Goal: Navigation & Orientation: Understand site structure

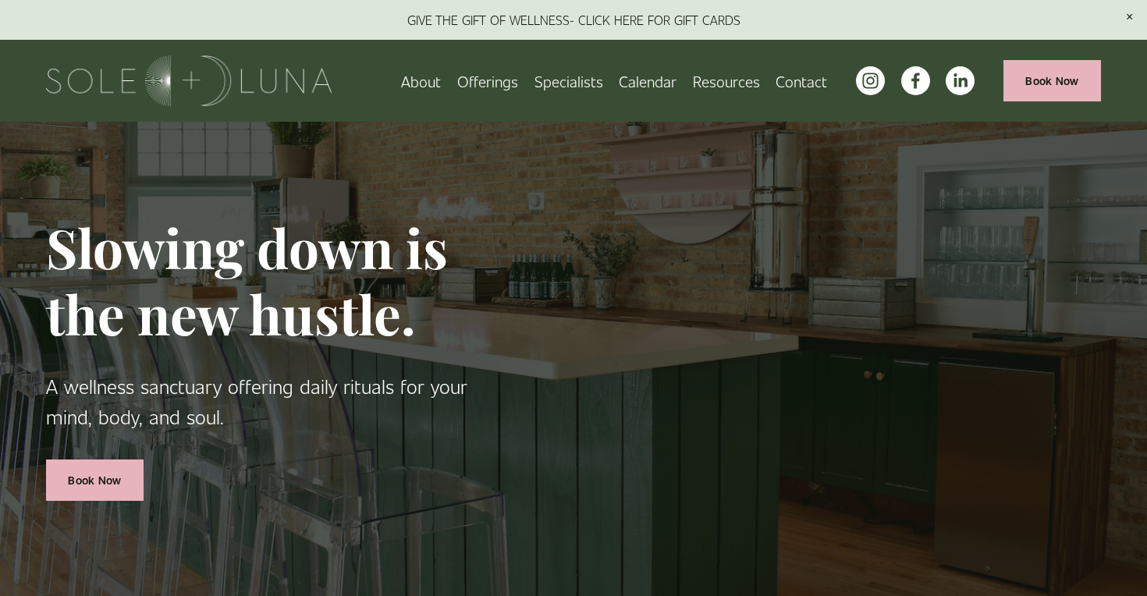
click at [425, 77] on link "About" at bounding box center [421, 80] width 40 height 27
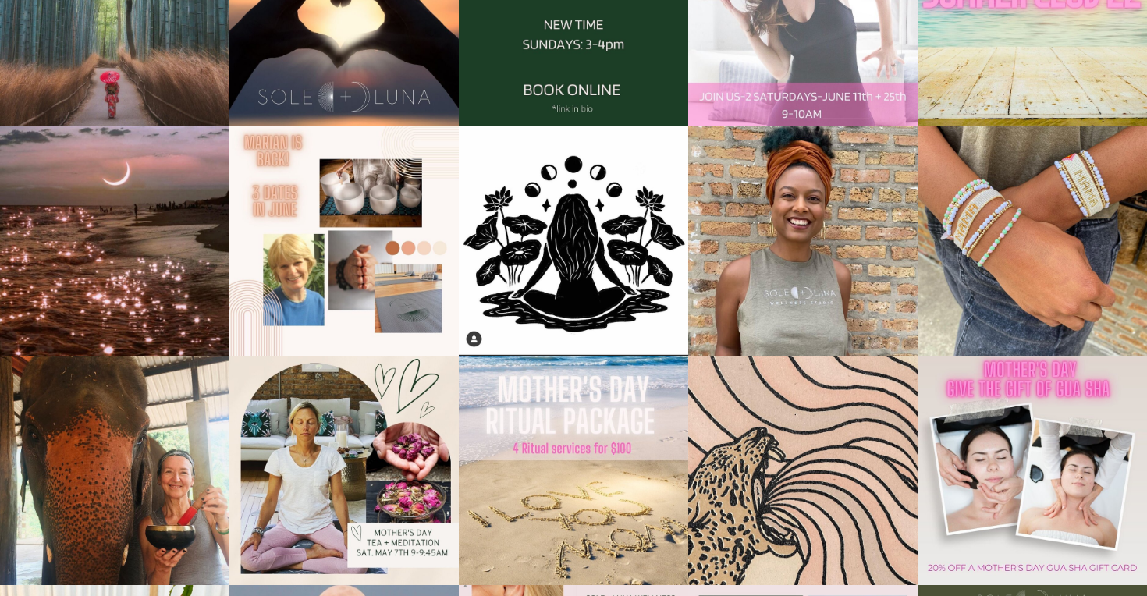
scroll to position [2694, 0]
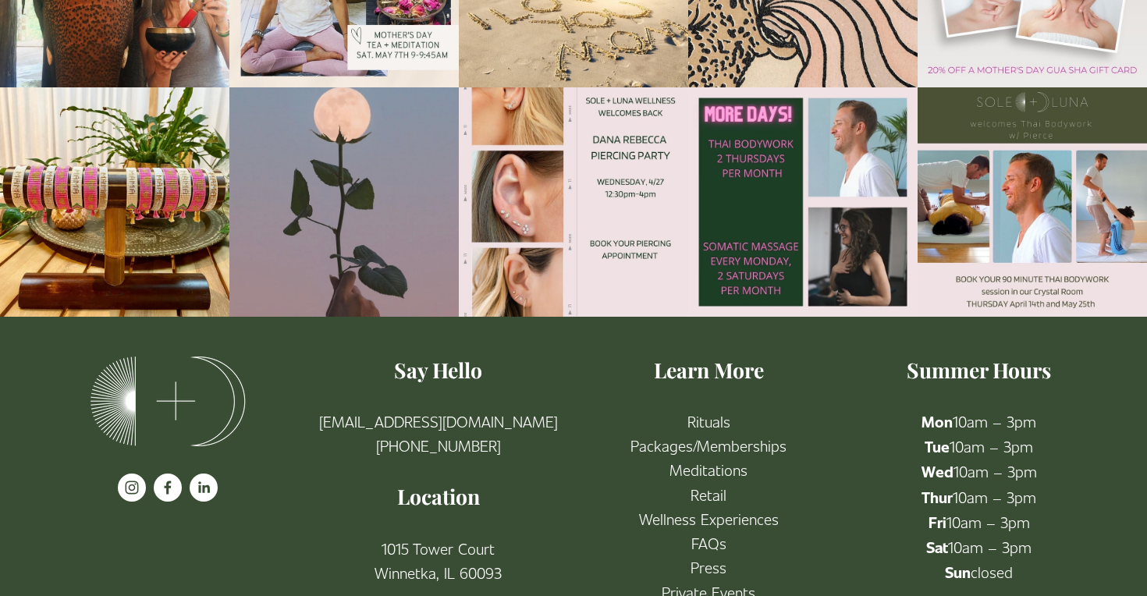
click at [699, 555] on link "Press" at bounding box center [709, 567] width 36 height 24
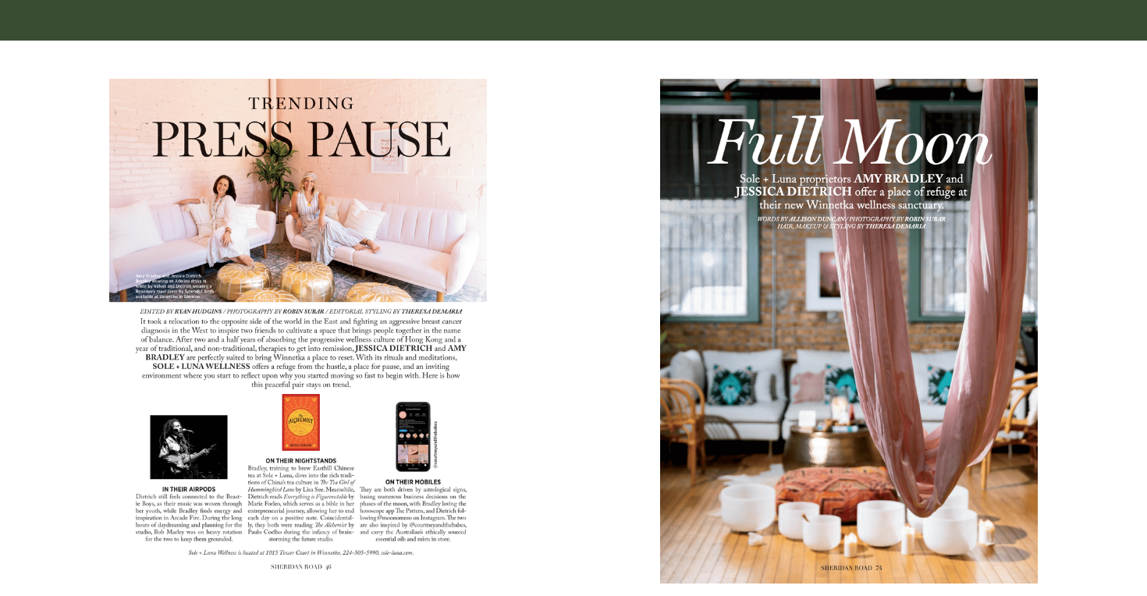
scroll to position [819, 0]
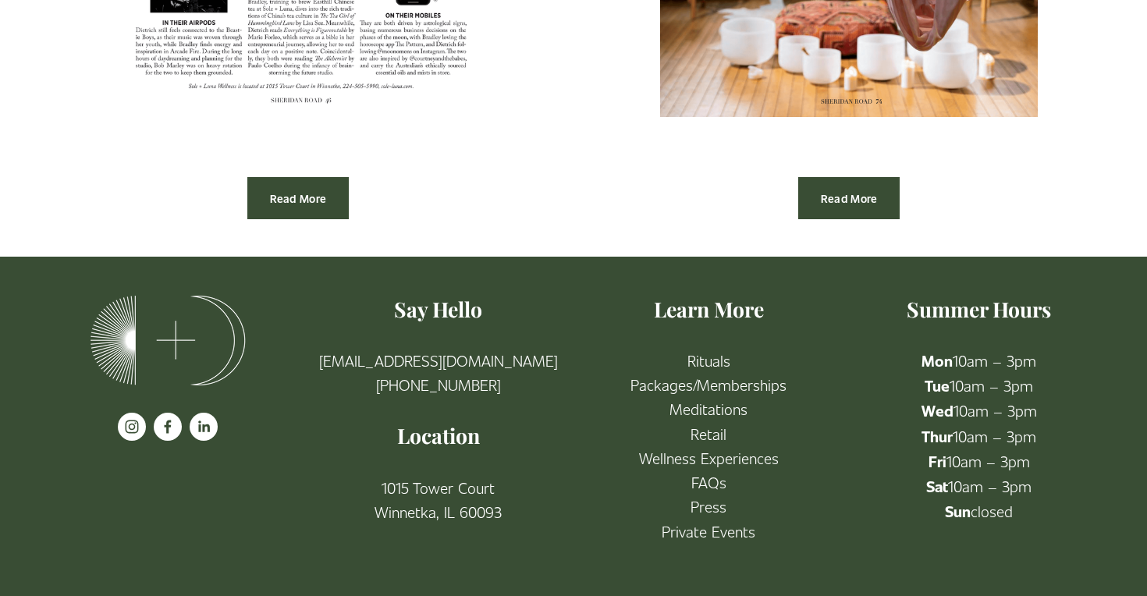
click at [687, 384] on link "Packages/Memberships" at bounding box center [708, 384] width 156 height 24
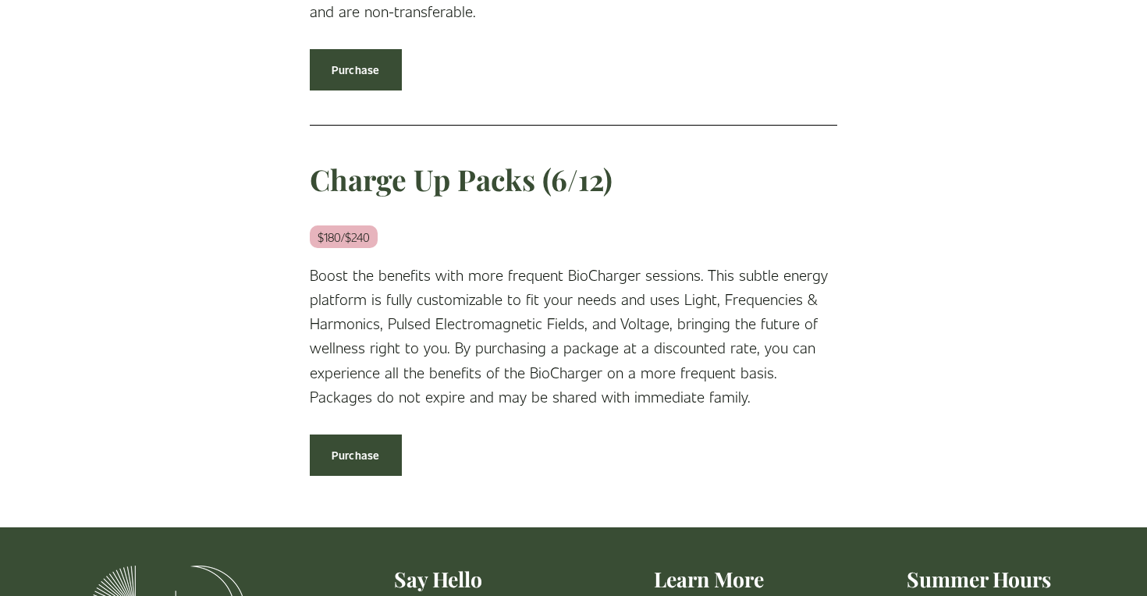
scroll to position [2488, 0]
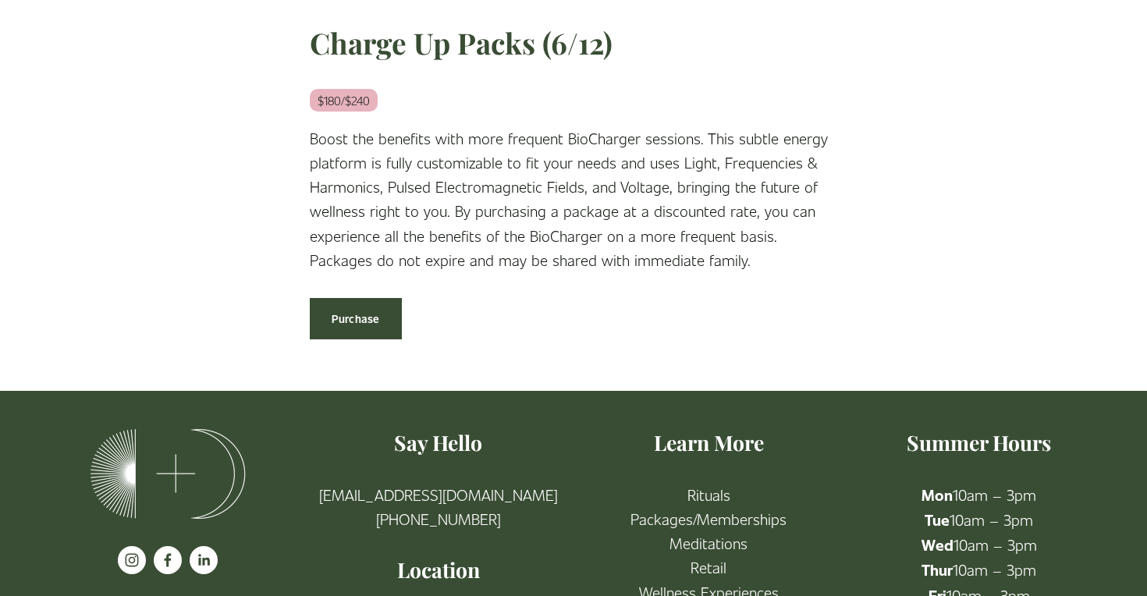
click at [680, 531] on link "Meditations" at bounding box center [709, 543] width 78 height 24
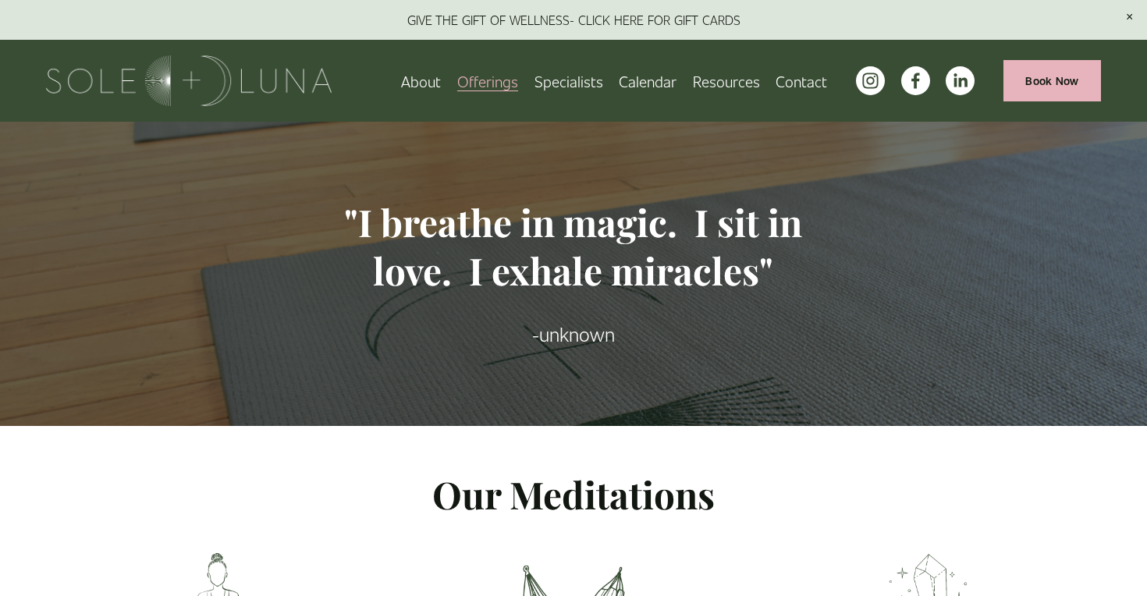
click at [871, 87] on icon "instagram-unauth" at bounding box center [871, 81] width 20 height 20
click at [649, 83] on link "Calendar" at bounding box center [648, 80] width 58 height 27
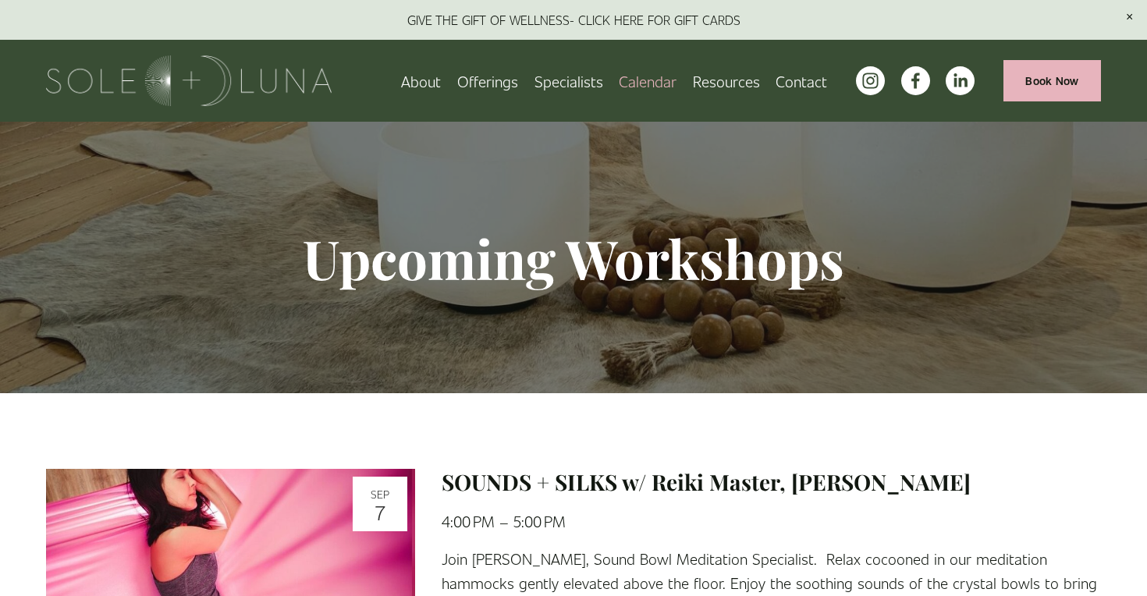
click at [0, 0] on span "Wellness Experiences" at bounding box center [0, 0] width 0 height 0
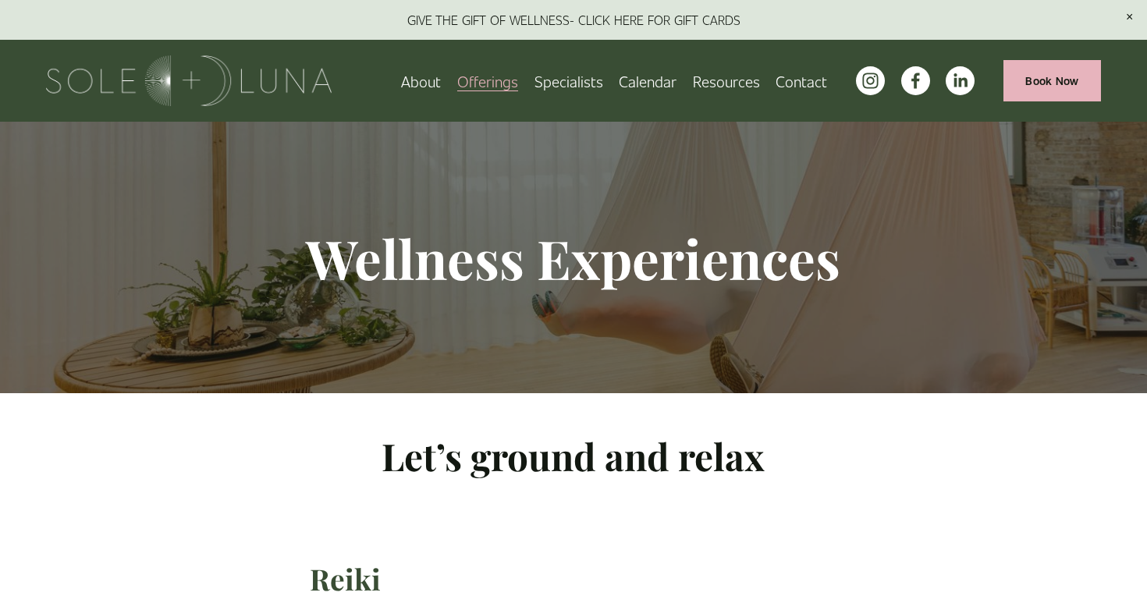
click at [0, 0] on span "Charm School!" at bounding box center [0, 0] width 0 height 0
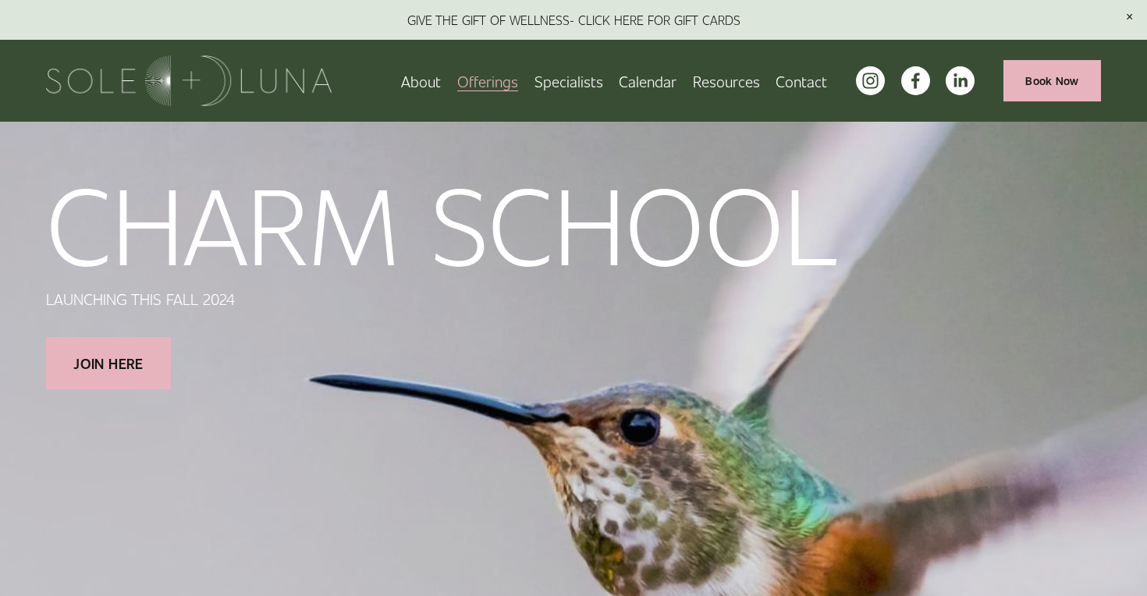
click at [577, 83] on link "Specialists" at bounding box center [569, 80] width 69 height 27
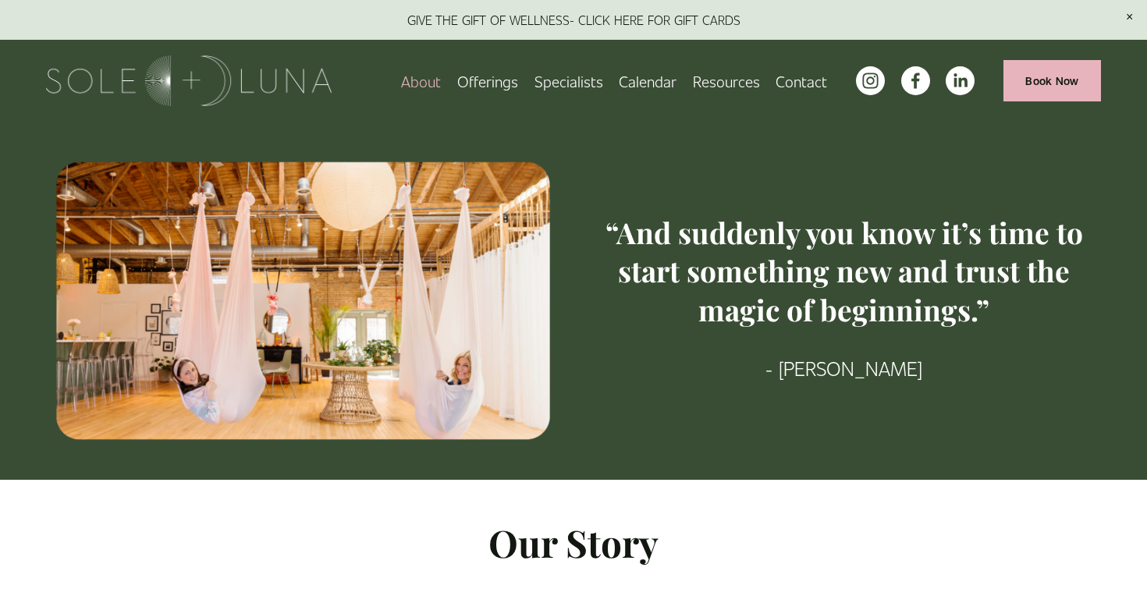
scroll to position [2694, 0]
